Goal: Information Seeking & Learning: Learn about a topic

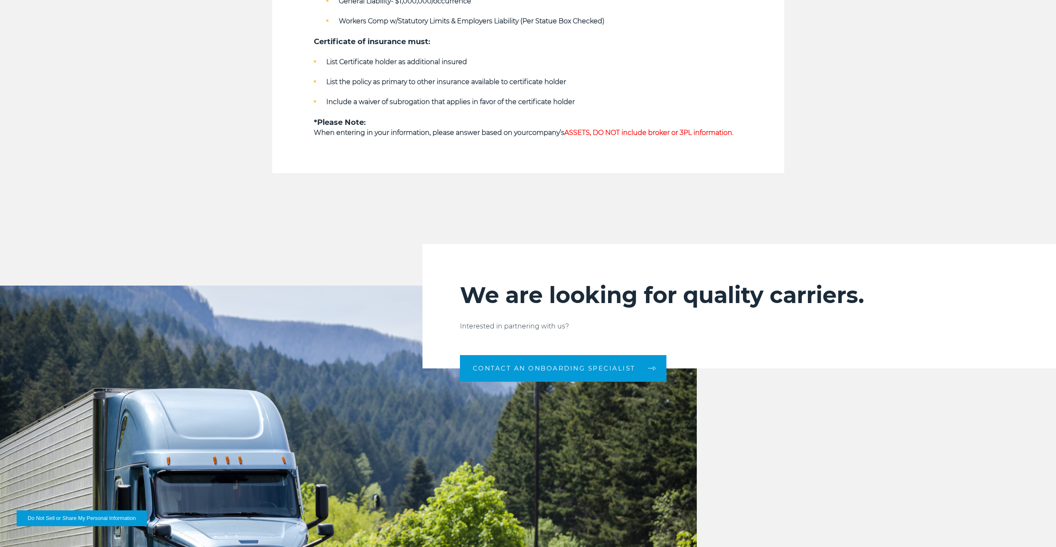
scroll to position [791, 0]
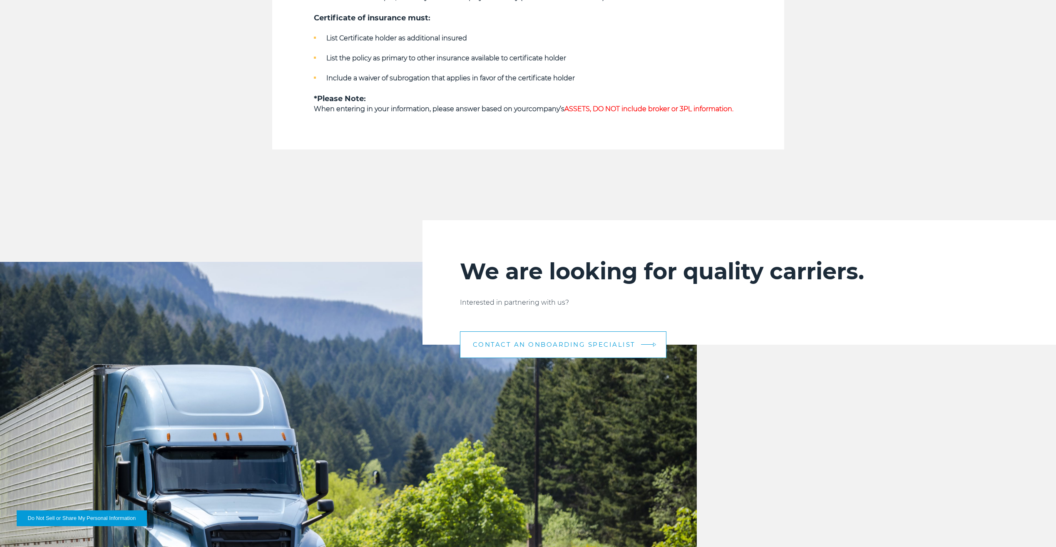
click at [587, 341] on span "CONTACT AN ONBOARDING SPECIALIST" at bounding box center [554, 344] width 163 height 6
click at [583, 336] on link "CONTACT AN ONBOARDING SPECIALIST" at bounding box center [563, 344] width 206 height 27
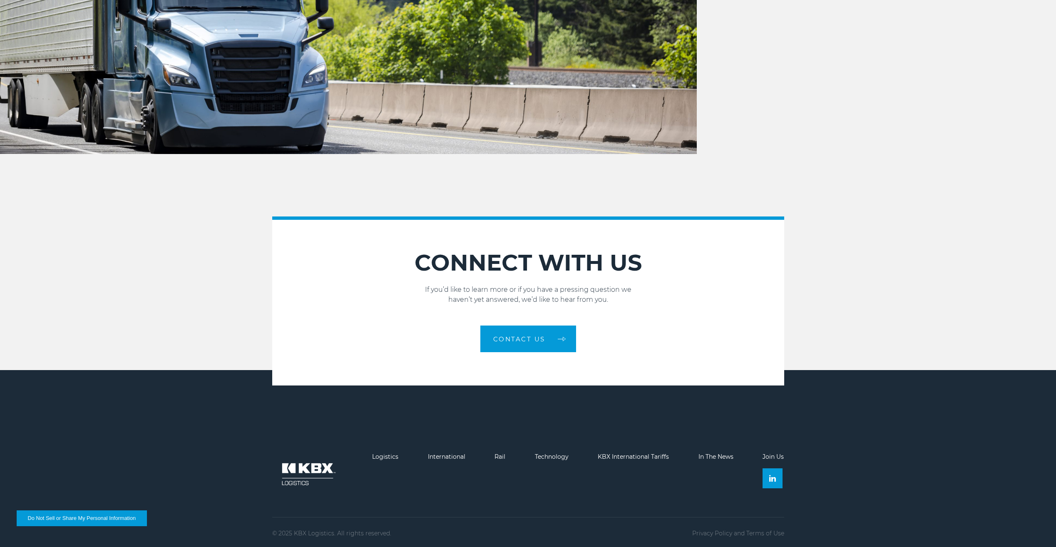
scroll to position [1278, 0]
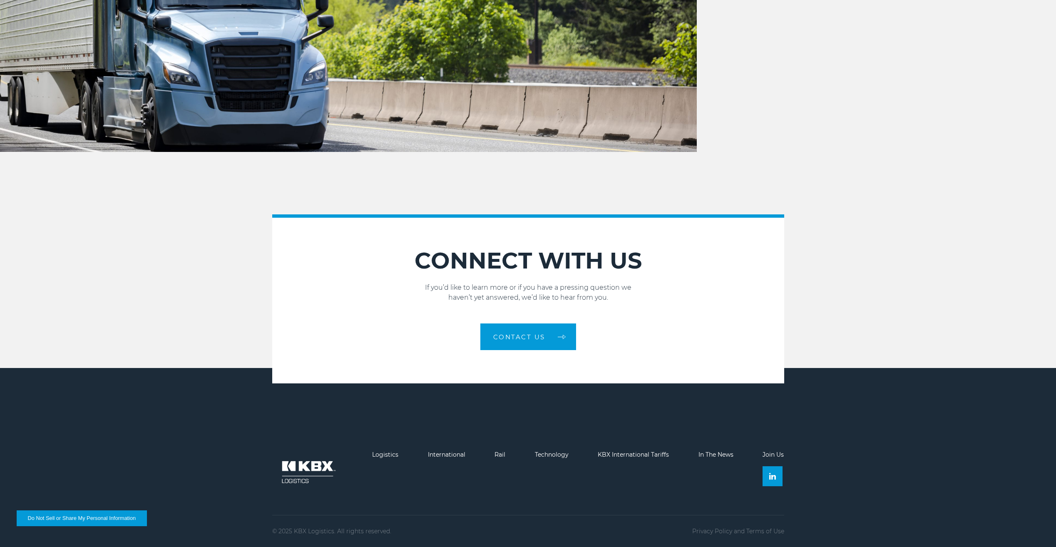
click at [769, 455] on link "Join Us" at bounding box center [772, 454] width 21 height 7
click at [770, 482] on link at bounding box center [772, 476] width 20 height 20
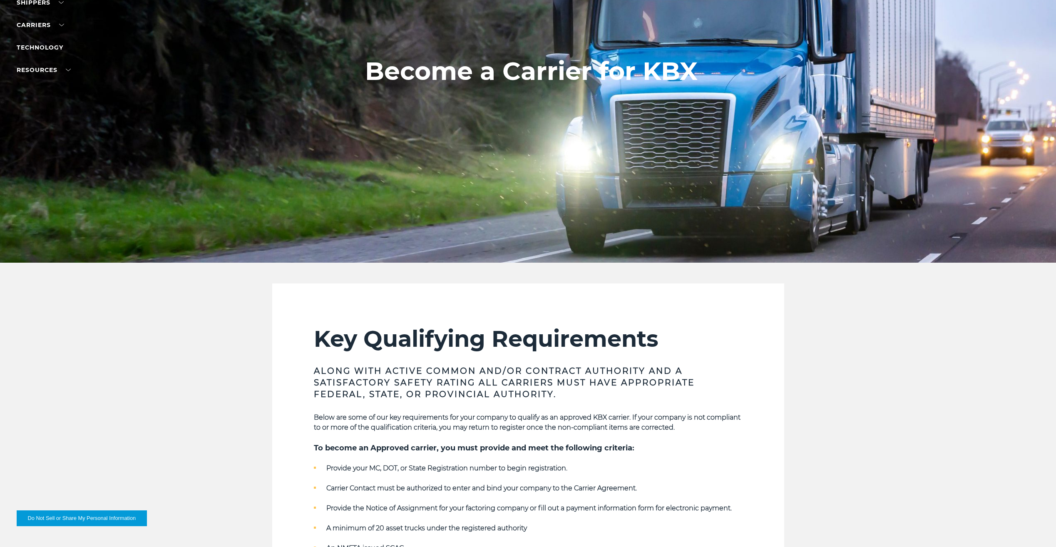
scroll to position [112, 0]
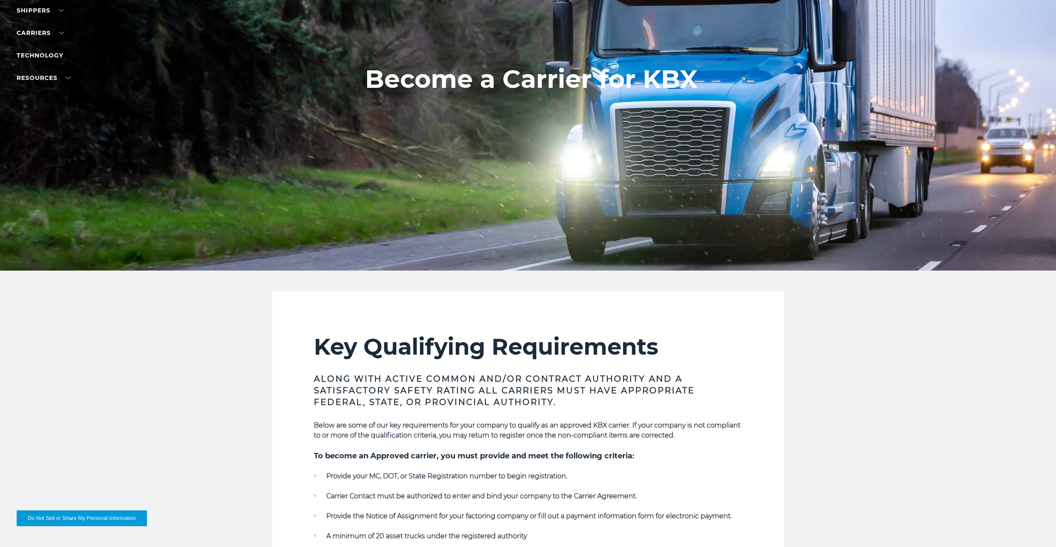
click at [47, 35] on link "Carriers" at bounding box center [40, 32] width 47 height 7
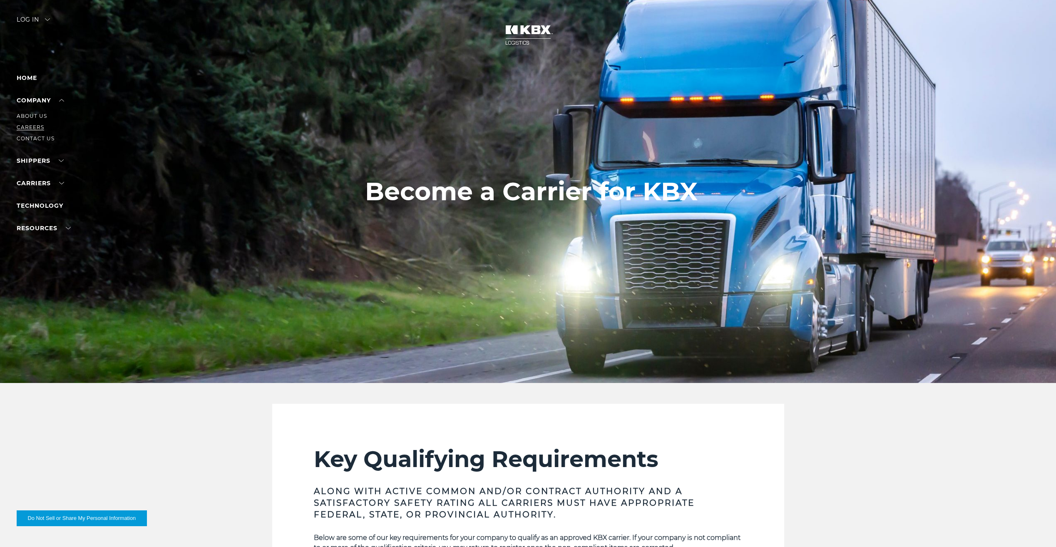
click at [28, 127] on link "Careers" at bounding box center [30, 127] width 27 height 6
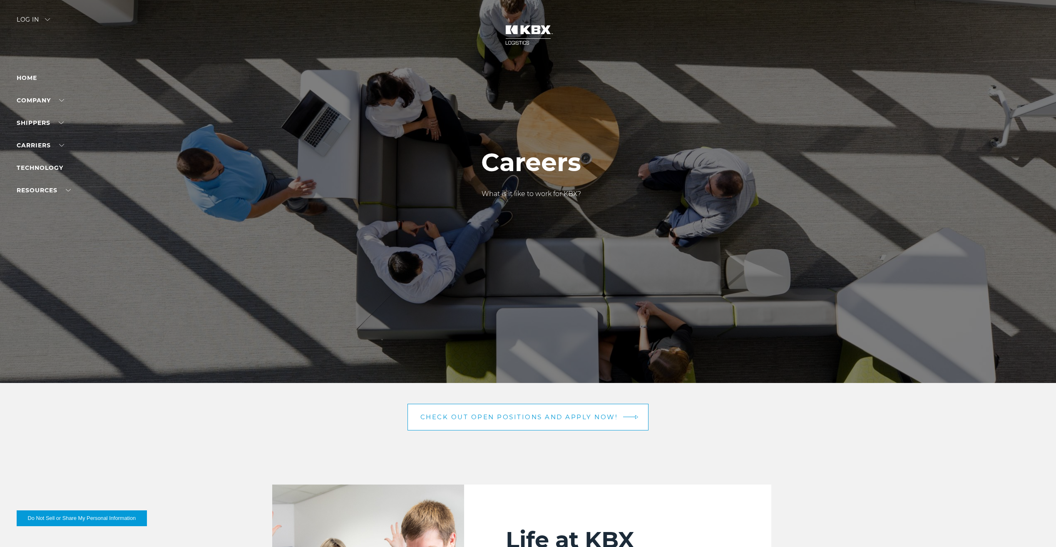
click at [492, 416] on span "Check out open positions and apply now!" at bounding box center [519, 417] width 198 height 6
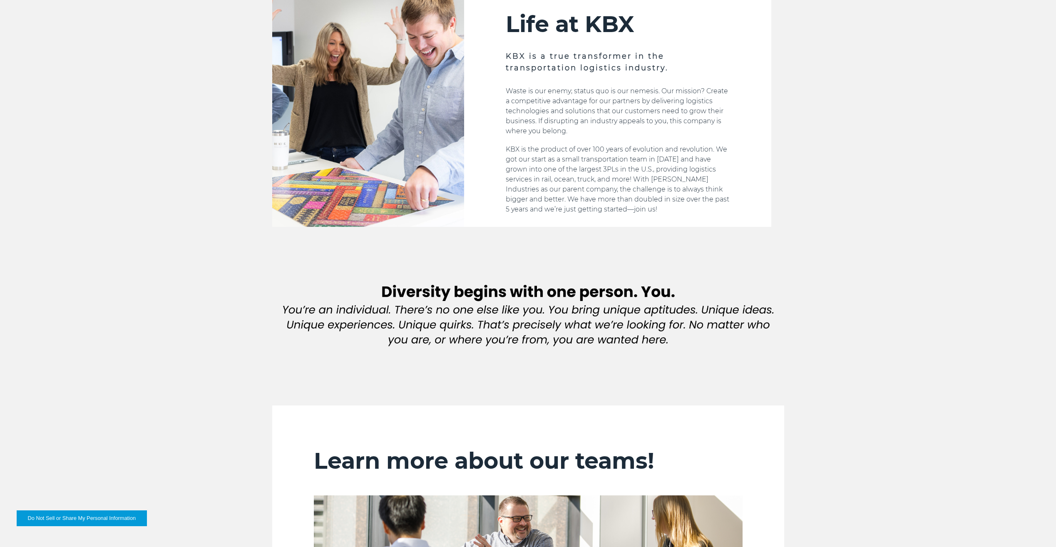
scroll to position [541, 0]
